Goal: Task Accomplishment & Management: Manage account settings

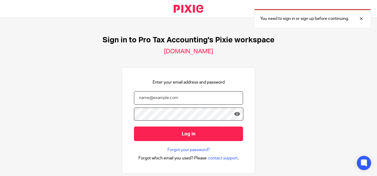
click at [158, 100] on input "email" at bounding box center [188, 97] width 109 height 13
click at [177, 96] on input "email" at bounding box center [188, 97] width 109 height 13
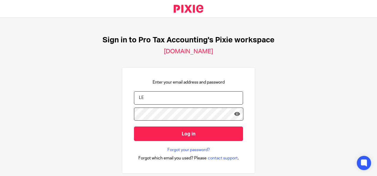
type input "L"
type input "lee@protaxaccounting.co.uk"
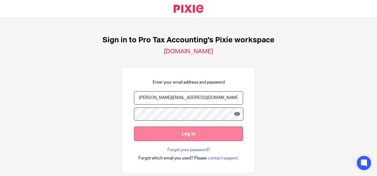
click at [193, 133] on input "Log in" at bounding box center [188, 134] width 109 height 15
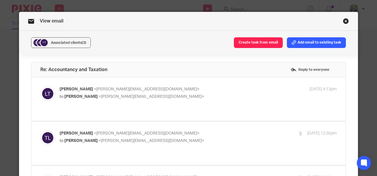
click at [343, 21] on link "Close this dialog window" at bounding box center [346, 22] width 6 height 8
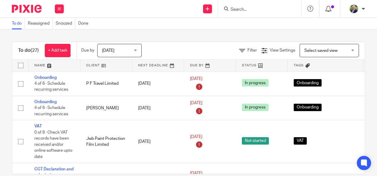
click at [329, 10] on icon at bounding box center [329, 9] width 6 height 6
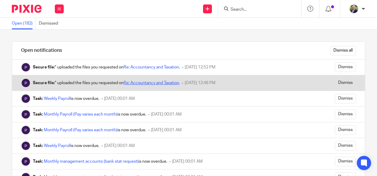
click at [165, 81] on link "Re: Accountancy and Taxation" at bounding box center [151, 83] width 55 height 4
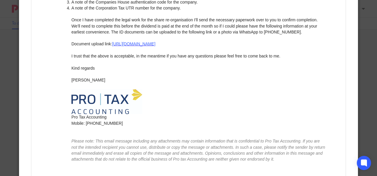
scroll to position [924, 0]
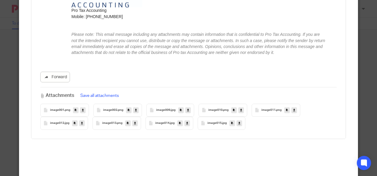
click at [238, 121] on icon at bounding box center [239, 123] width 2 height 4
click at [96, 93] on button "Save all attachments" at bounding box center [100, 96] width 42 height 7
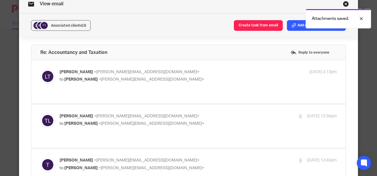
scroll to position [0, 0]
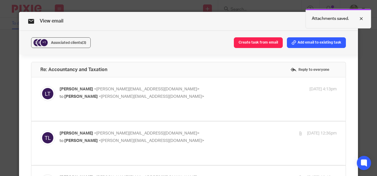
click at [363, 20] on div at bounding box center [357, 18] width 16 height 7
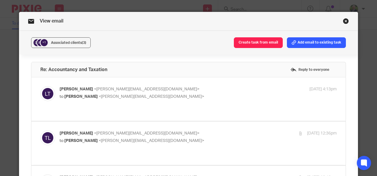
click at [253, 86] on div "Lee Taylor <lee@protaxaccounting.co.uk> to Tracie Anne Lovie <tracie@diversity.…" at bounding box center [188, 99] width 315 height 44
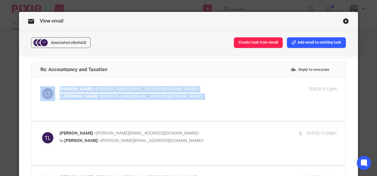
click at [347, 20] on link "Close this dialog window" at bounding box center [346, 22] width 6 height 8
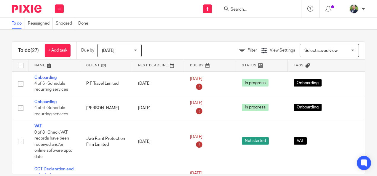
click at [236, 6] on form at bounding box center [261, 8] width 63 height 7
click at [241, 9] on input "Search" at bounding box center [256, 9] width 53 height 5
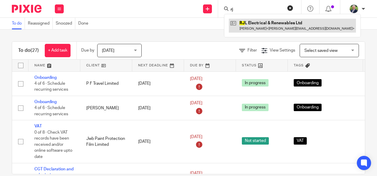
type input "rj"
click at [262, 31] on link at bounding box center [292, 26] width 127 height 14
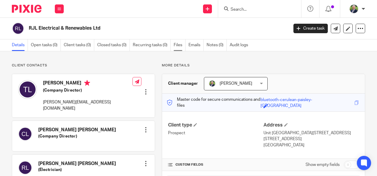
click at [181, 46] on link "Files" at bounding box center [180, 45] width 12 height 12
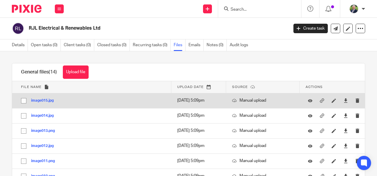
click at [36, 100] on button "image015.jpg" at bounding box center [44, 101] width 27 height 4
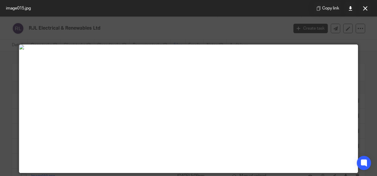
click at [168, 39] on div at bounding box center [188, 88] width 377 height 176
click at [367, 9] on icon at bounding box center [365, 8] width 4 height 4
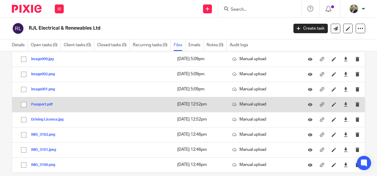
scroll to position [146, 0]
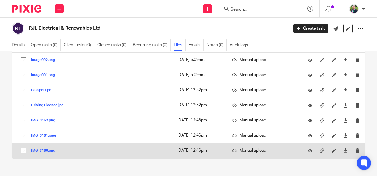
click at [42, 149] on button "IMG_3160.png" at bounding box center [45, 151] width 28 height 4
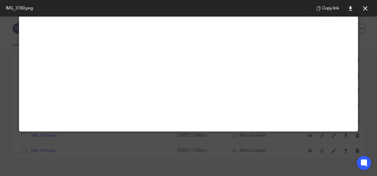
scroll to position [0, 0]
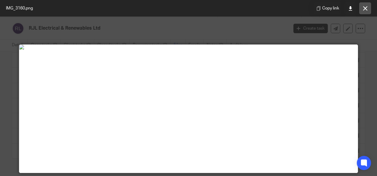
click at [365, 9] on icon at bounding box center [365, 8] width 4 height 4
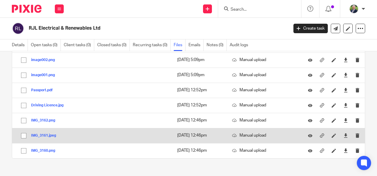
click at [42, 134] on button "IMG_3161.jpeg" at bounding box center [45, 136] width 29 height 4
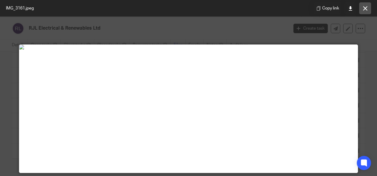
click at [368, 7] on button at bounding box center [365, 8] width 12 height 12
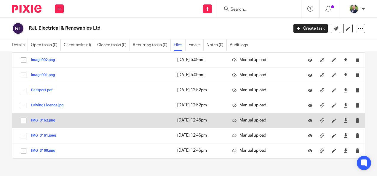
click at [46, 117] on div "IMG_3162.png" at bounding box center [45, 120] width 28 height 6
click at [46, 119] on button "IMG_3162.png" at bounding box center [45, 121] width 28 height 4
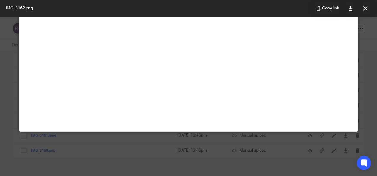
scroll to position [224, 0]
click at [365, 8] on icon at bounding box center [365, 8] width 4 height 4
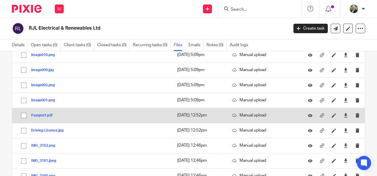
scroll to position [120, 0]
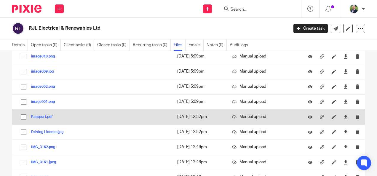
click at [41, 115] on button "Passport.pdf" at bounding box center [44, 117] width 26 height 4
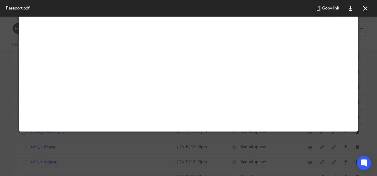
scroll to position [0, 0]
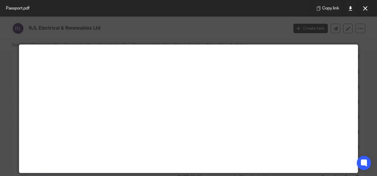
click at [186, 50] on main at bounding box center [188, 109] width 339 height 128
click at [199, 40] on div at bounding box center [188, 88] width 377 height 176
click at [365, 7] on icon at bounding box center [365, 8] width 4 height 4
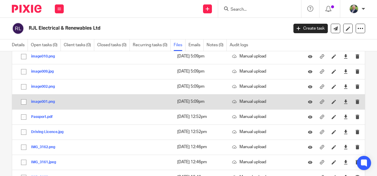
click at [42, 99] on div "image001.png" at bounding box center [45, 102] width 28 height 6
click at [42, 101] on button "image001.png" at bounding box center [45, 102] width 28 height 4
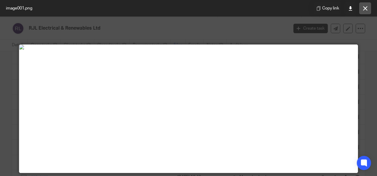
click at [364, 7] on icon at bounding box center [365, 8] width 4 height 4
